Goal: Use online tool/utility: Use online tool/utility

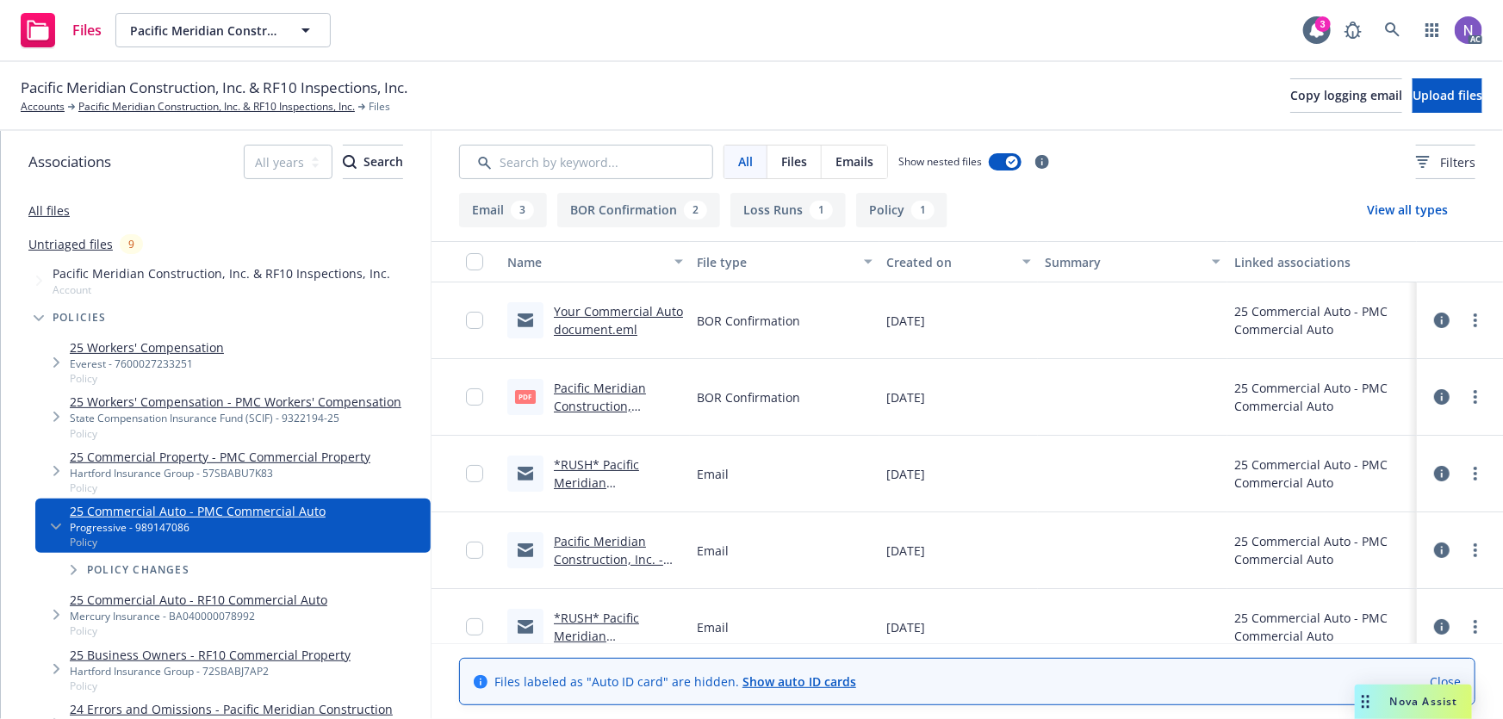
click at [1398, 697] on span "Nova Assist" at bounding box center [1424, 701] width 68 height 15
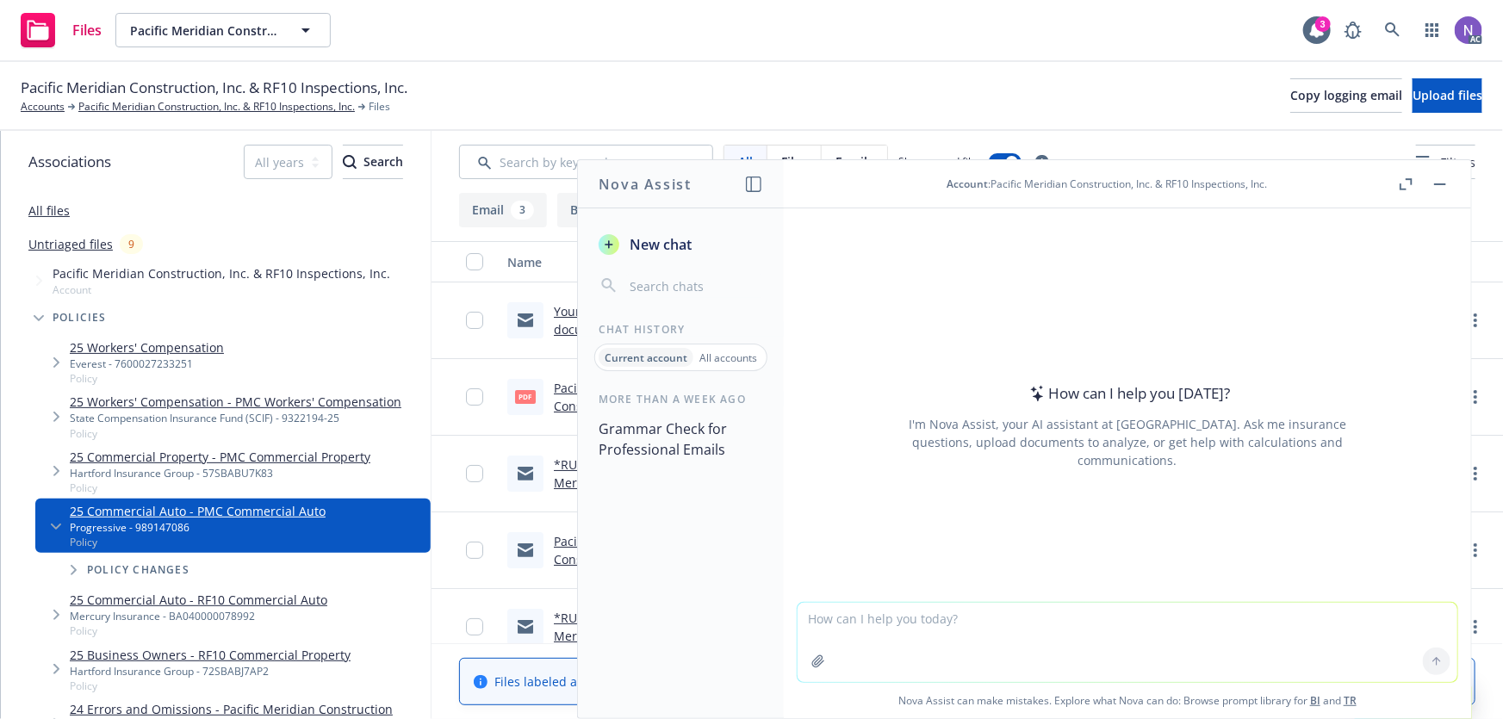
click at [902, 617] on textarea at bounding box center [1127, 642] width 660 height 79
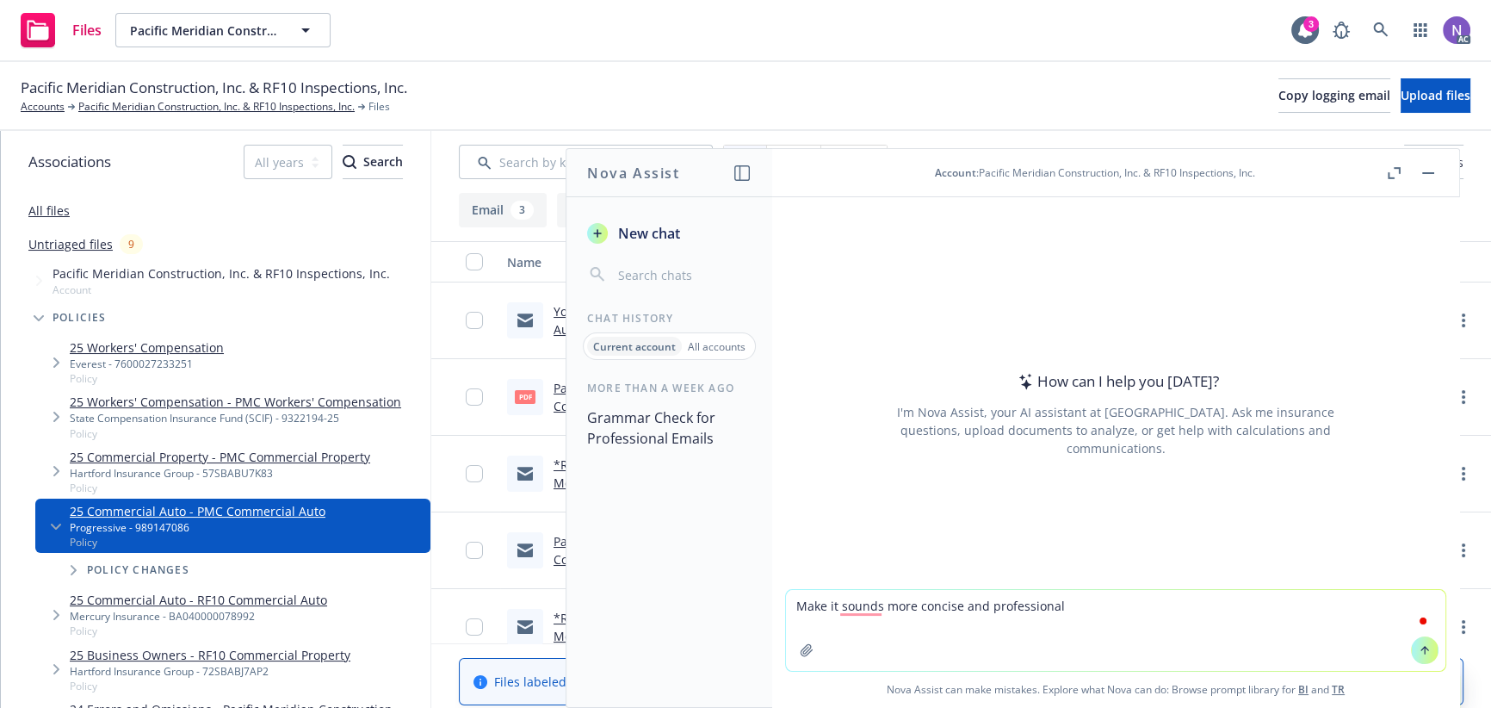
paste textarea "As we are not yet considered the Agent of Record until renewal, we were not not…"
type textarea "Make it sounds more concise and professional As we are not yet considered the A…"
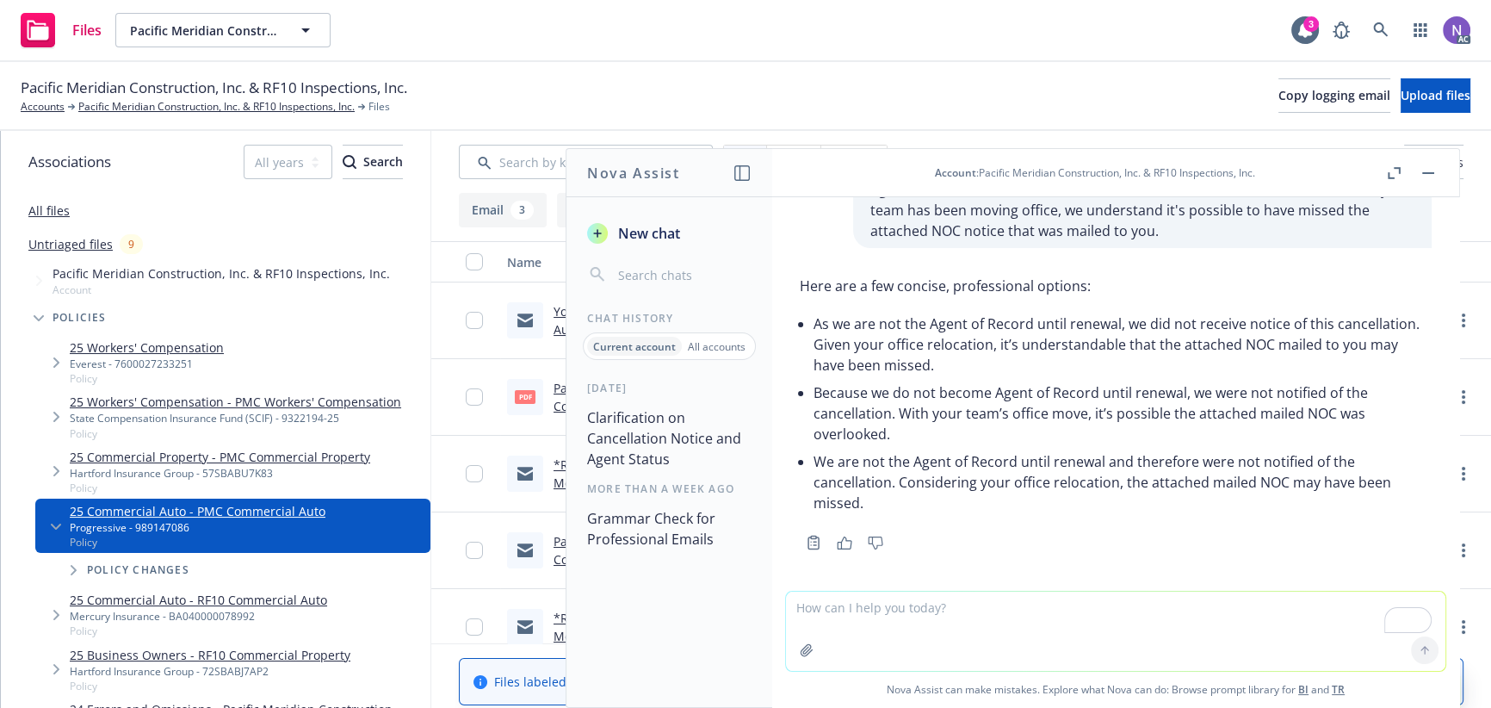
scroll to position [64, 0]
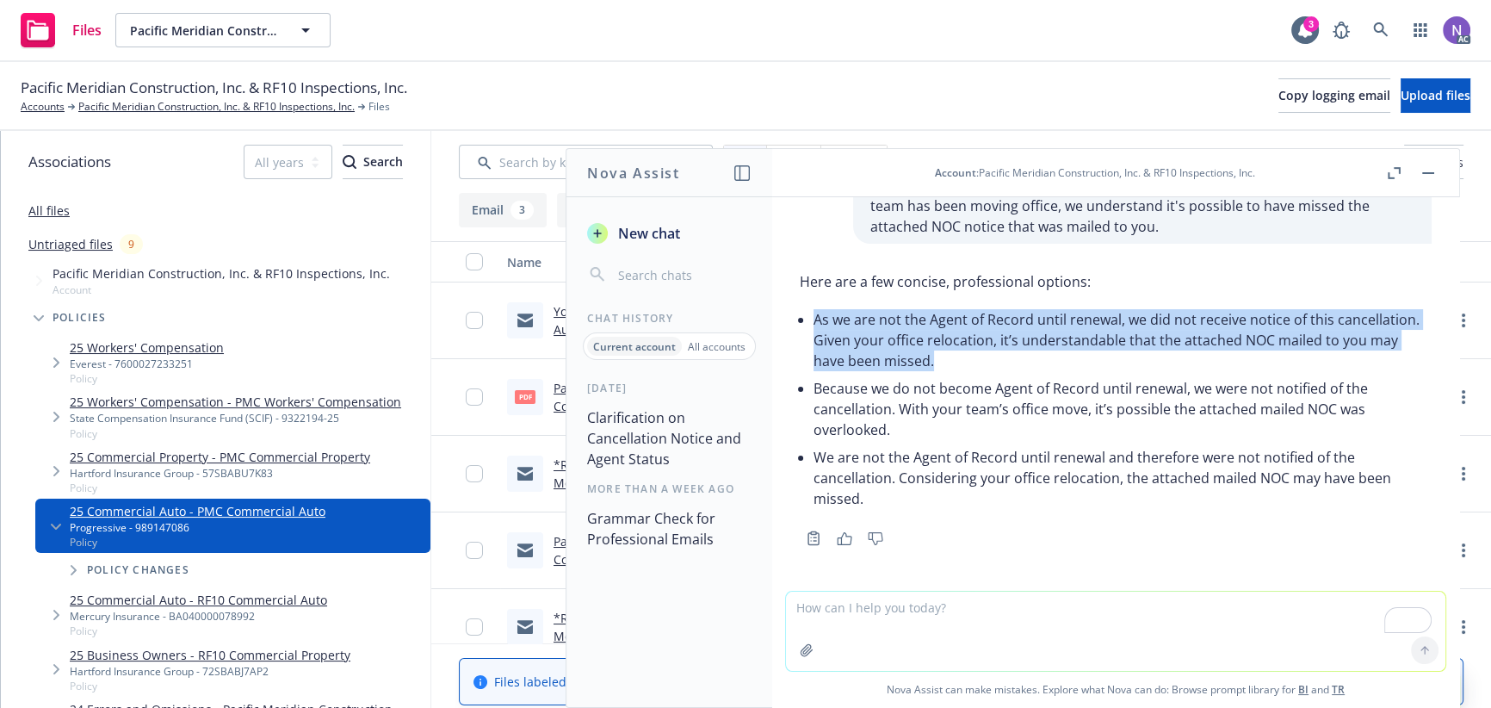
drag, startPoint x: 1020, startPoint y: 356, endPoint x: 815, endPoint y: 325, distance: 207.3
click at [815, 325] on p "As we are not the Agent of Record until renewal, we did not receive notice of t…" at bounding box center [1123, 340] width 618 height 62
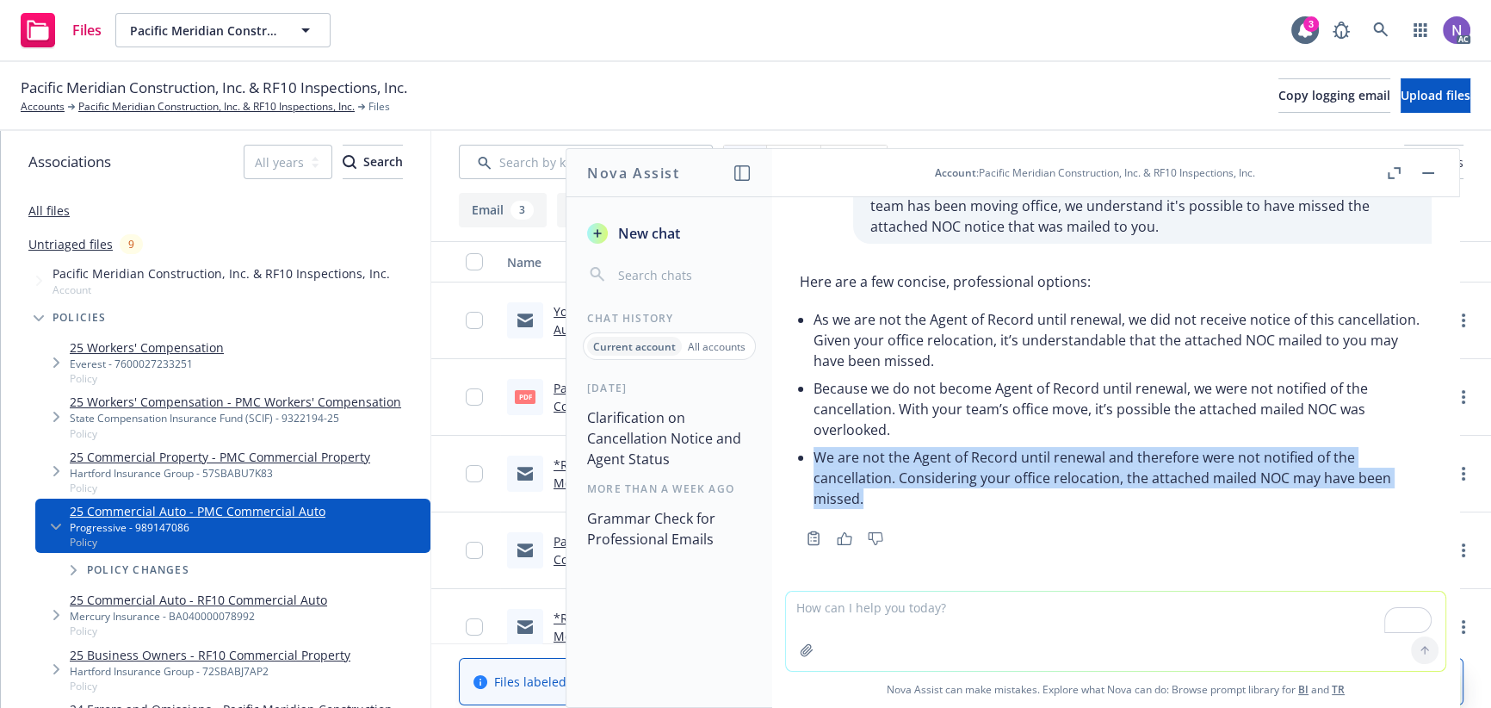
drag, startPoint x: 901, startPoint y: 499, endPoint x: 784, endPoint y: 443, distance: 129.0
click at [784, 443] on div "Make it sounds more concise and professional As we are not yet considered the A…" at bounding box center [1115, 394] width 687 height 394
copy p "We are not the Agent of Record until renewal and therefore were not notified of…"
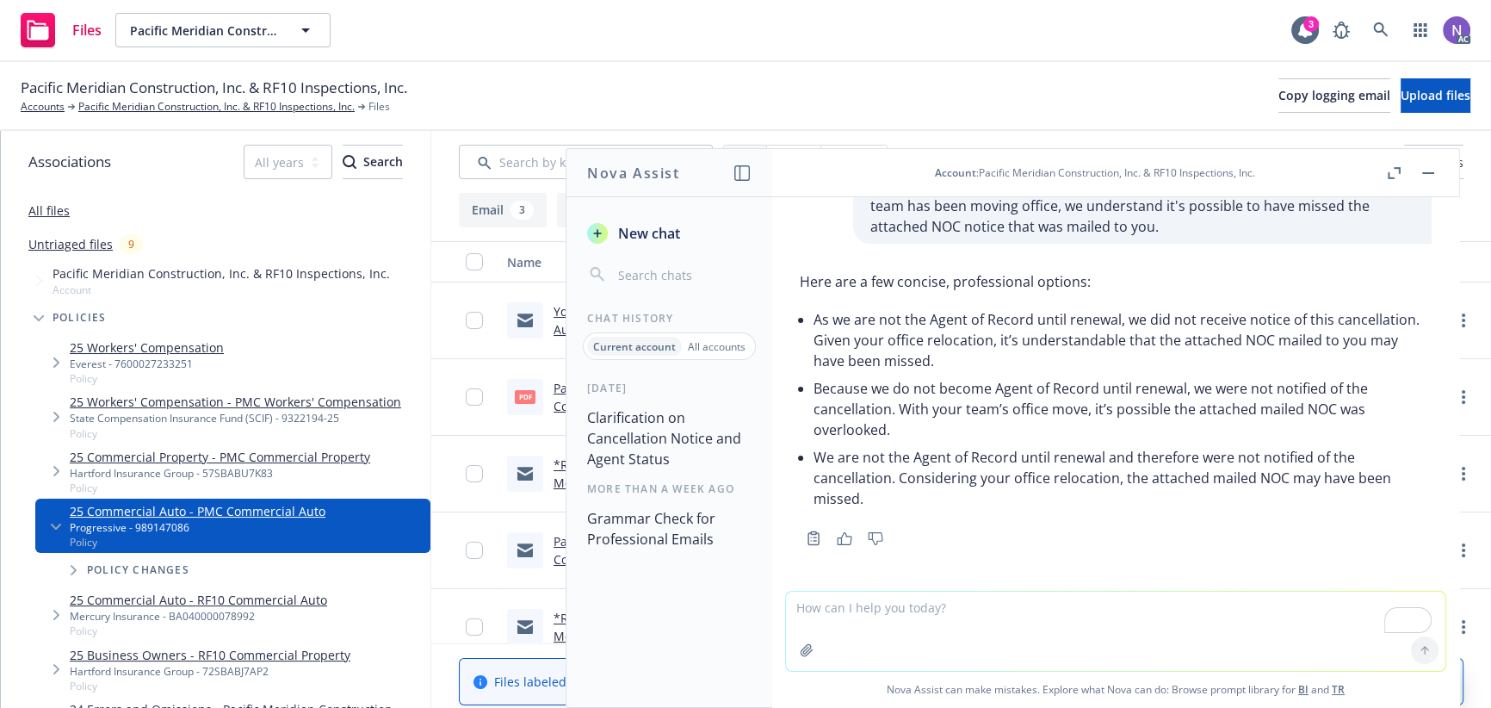
click at [1168, 629] on textarea "To enrich screen reader interactions, please activate Accessibility in Grammarl…" at bounding box center [1116, 631] width 660 height 79
paste textarea "We would like to advise that payment be remitted to Progressive at your earlies…"
click at [789, 615] on textarea "We would like to advise that payment be remitted to Progressive at your earlies…" at bounding box center [1116, 630] width 660 height 81
click at [787, 604] on textarea "We would like to advise that payment be remitted to Progressive at your earlies…" at bounding box center [1116, 630] width 660 height 81
type textarea "this statement too: We would like to advise that payment be remitted to Progres…"
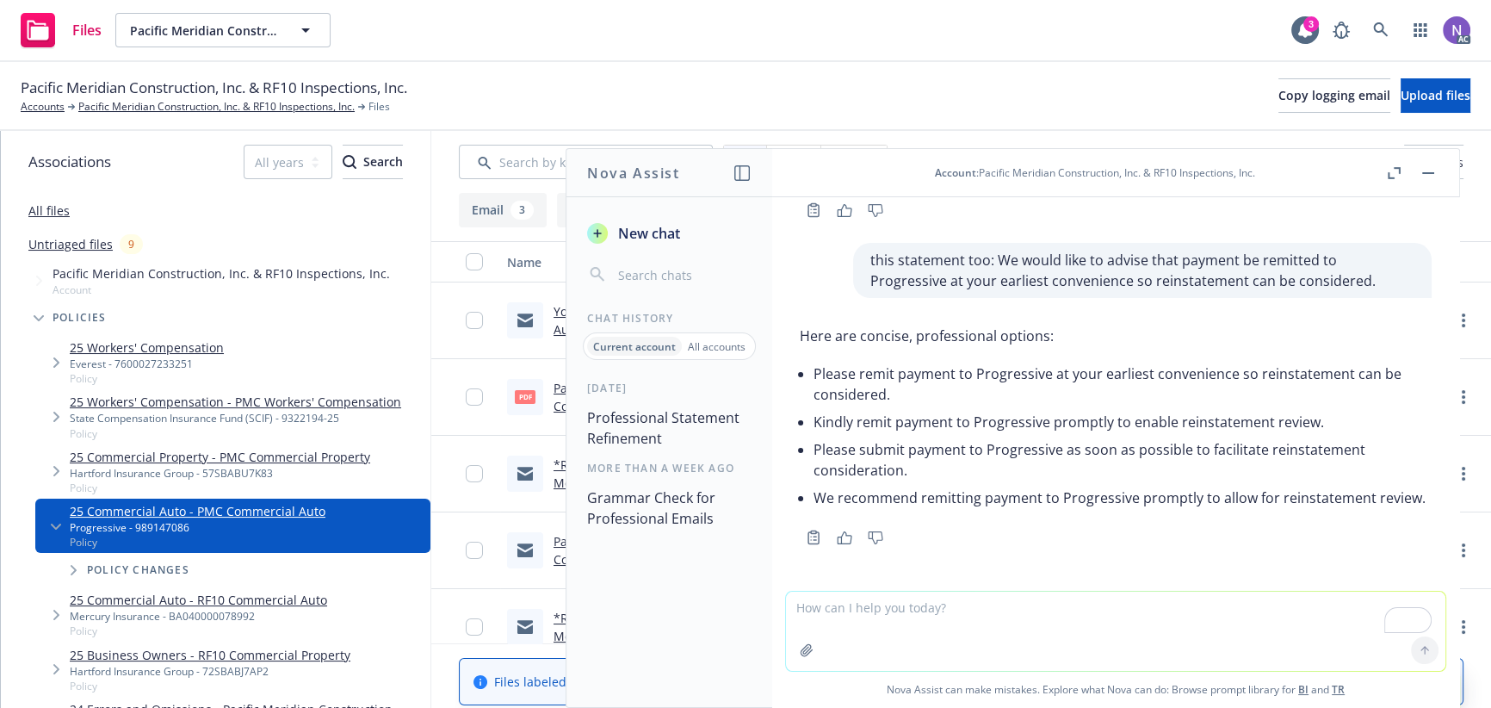
scroll to position [412, 0]
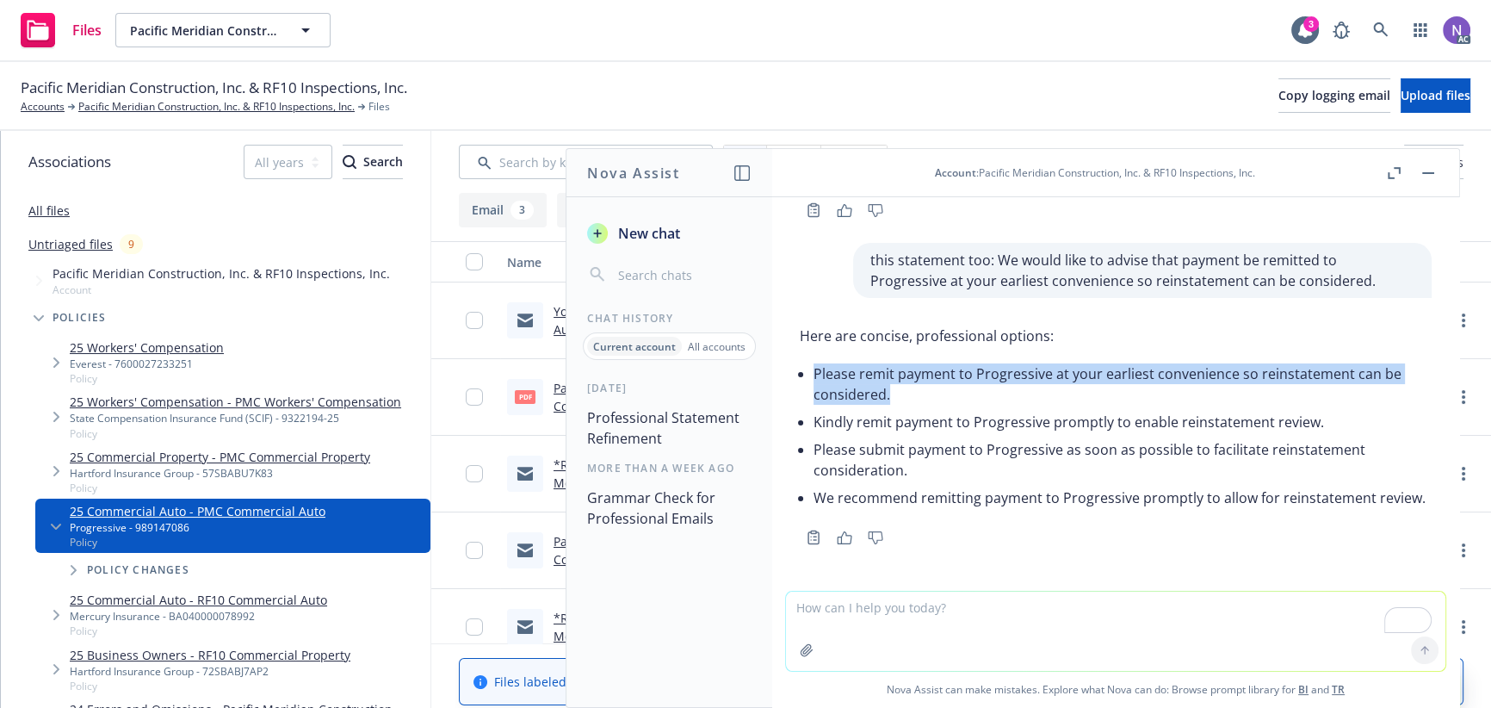
drag, startPoint x: 904, startPoint y: 376, endPoint x: 815, endPoint y: 356, distance: 91.7
click at [815, 360] on li "Please remit payment to Progressive at your earliest convenience so reinstateme…" at bounding box center [1123, 384] width 618 height 48
copy li "Please remit payment to Progressive at your earliest convenience so reinstateme…"
